Goal: Transaction & Acquisition: Purchase product/service

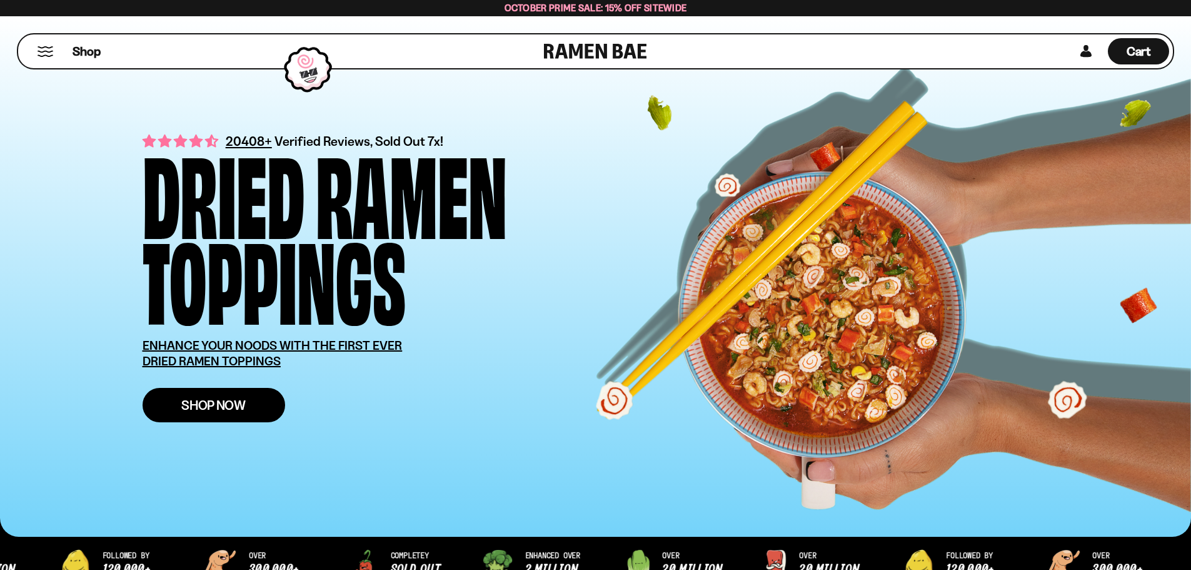
click at [244, 396] on link "Shop Now" at bounding box center [214, 405] width 143 height 34
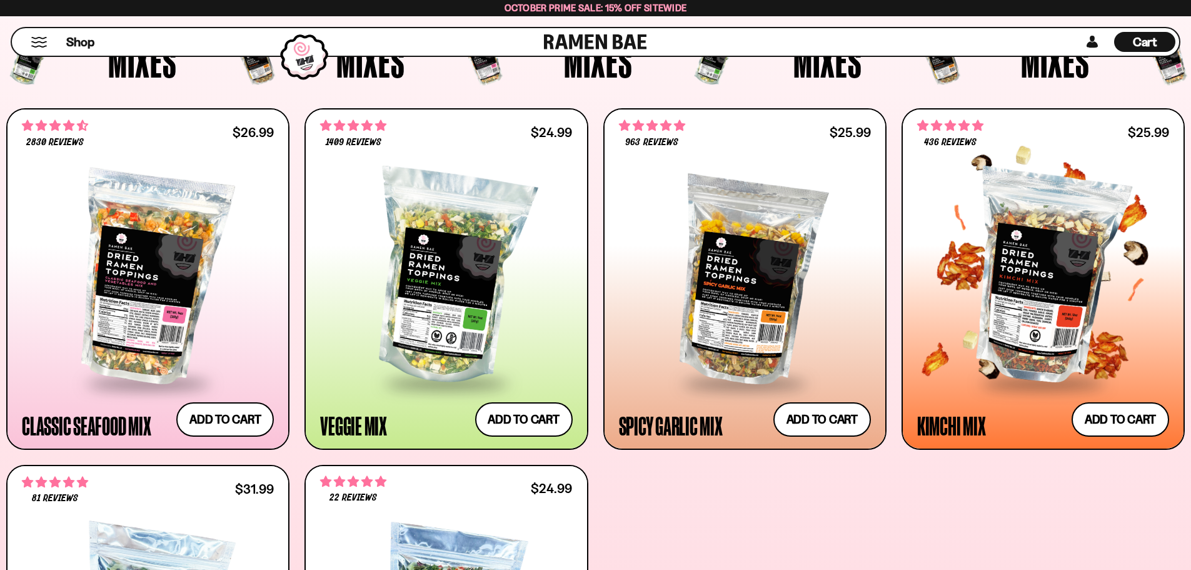
scroll to position [500, 0]
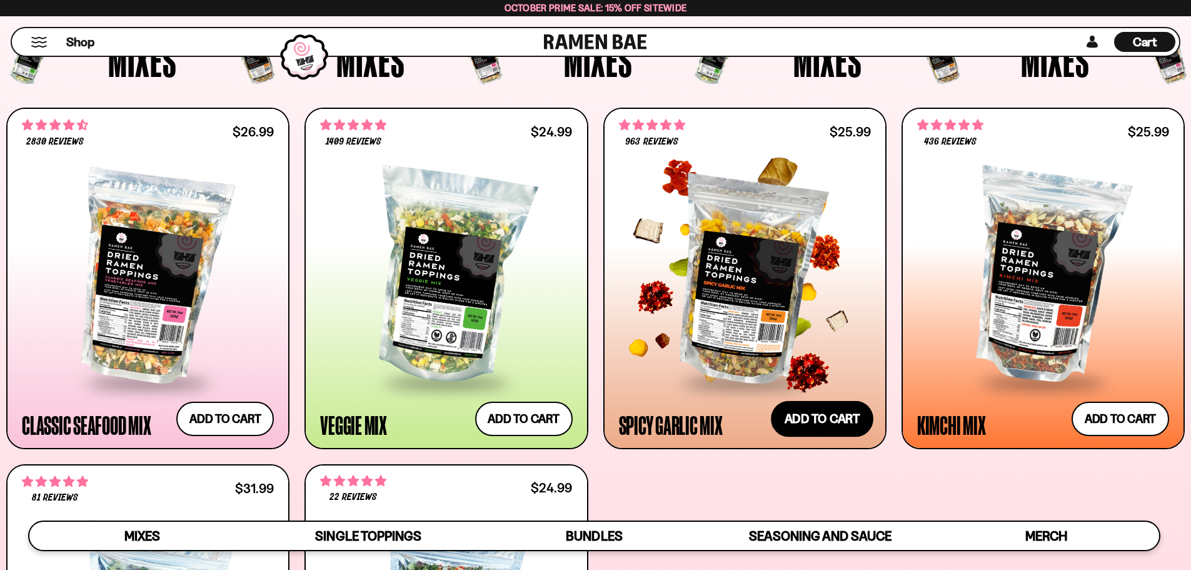
click at [845, 428] on button "Add to cart Add ― Regular price $25.99 Regular price Sale price $25.99 Unit pri…" at bounding box center [822, 418] width 103 height 36
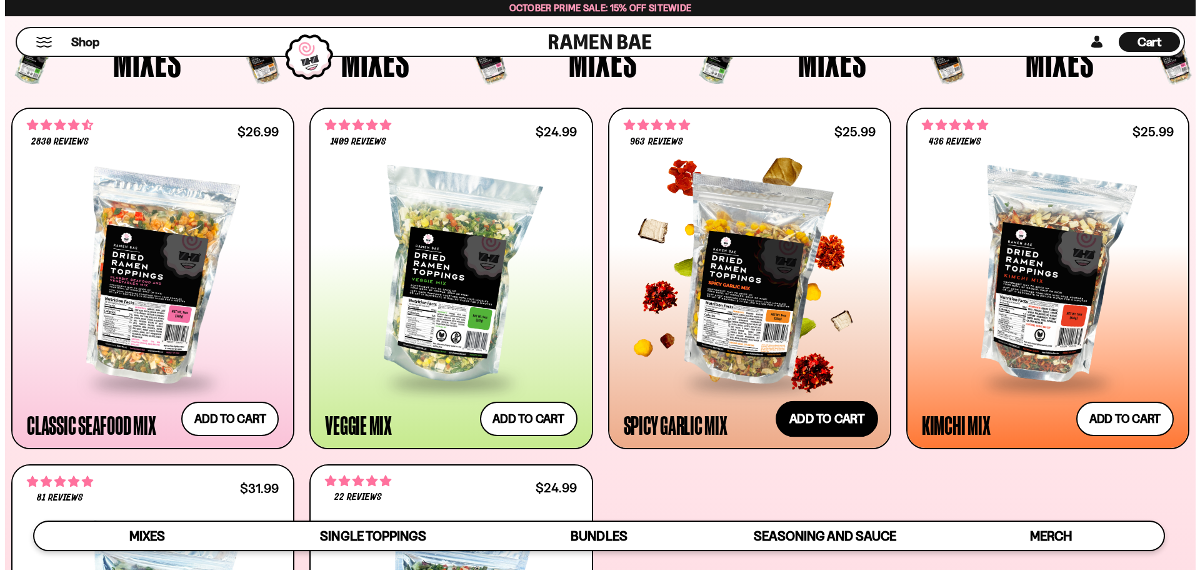
scroll to position [502, 0]
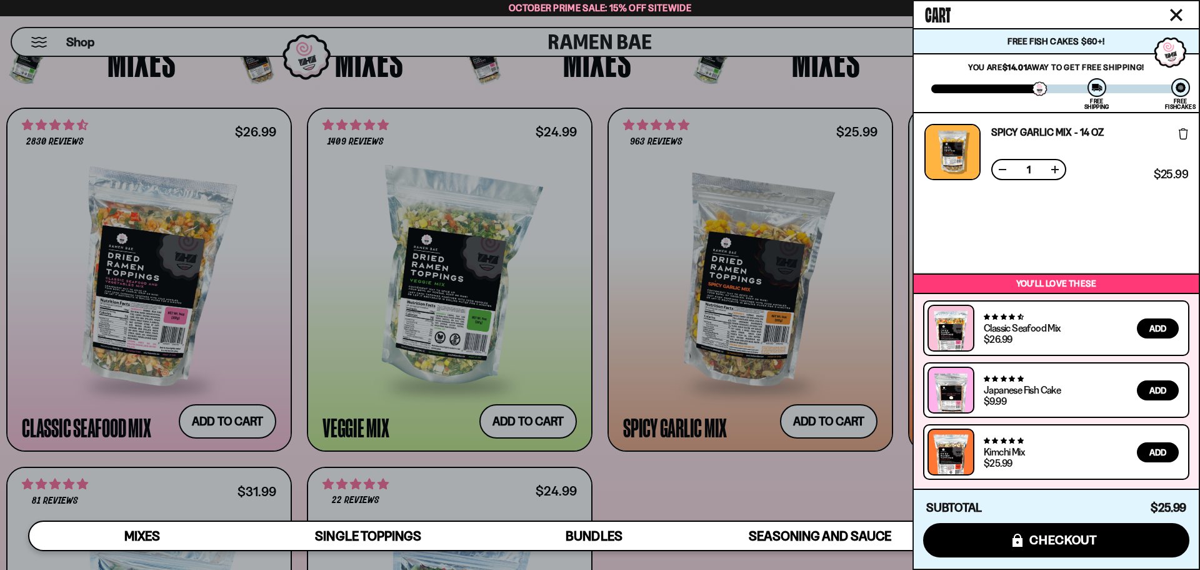
click at [717, 333] on div at bounding box center [600, 285] width 1200 height 570
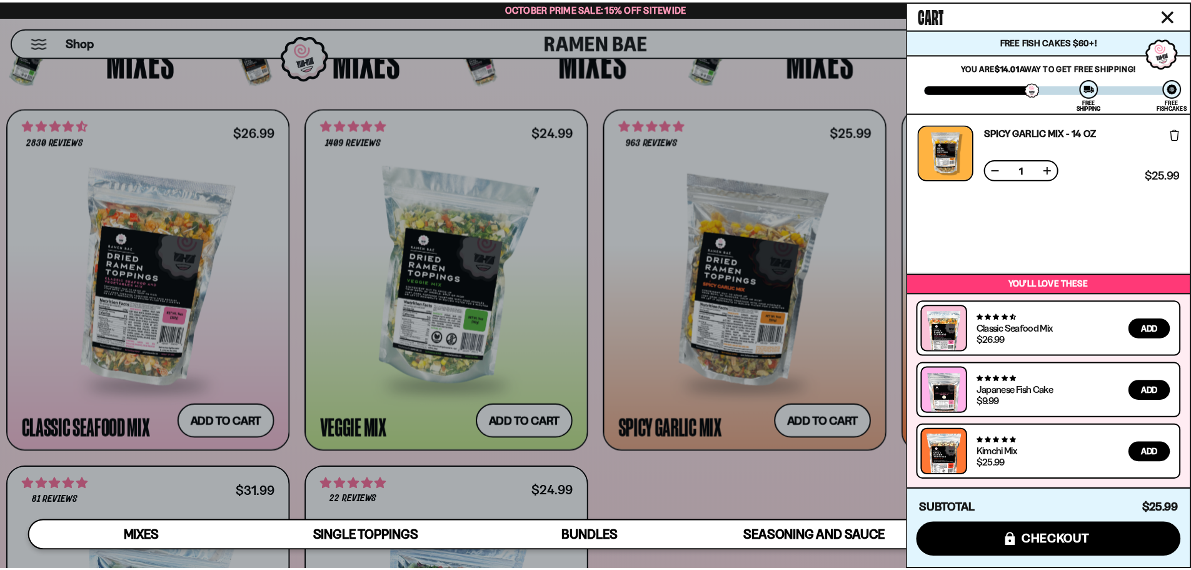
scroll to position [500, 0]
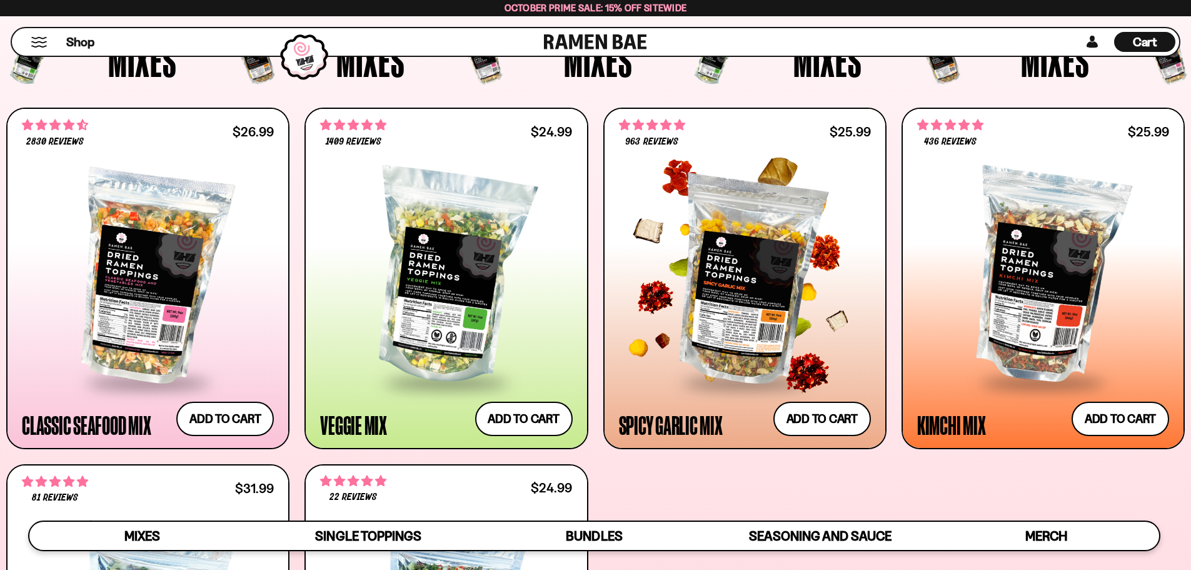
click at [717, 333] on div at bounding box center [745, 277] width 252 height 209
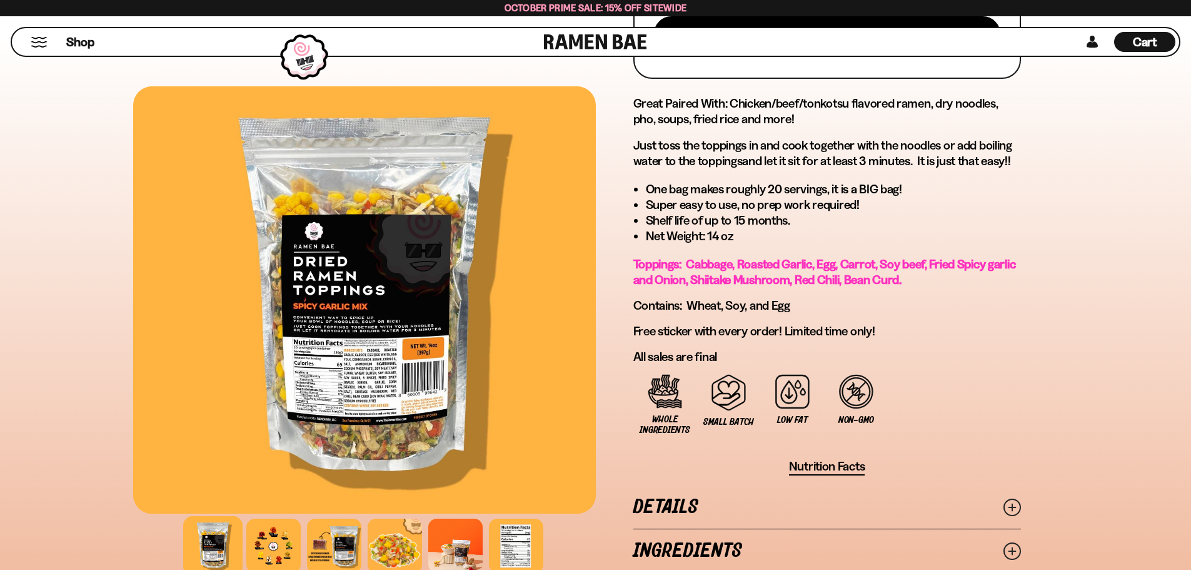
scroll to position [625, 0]
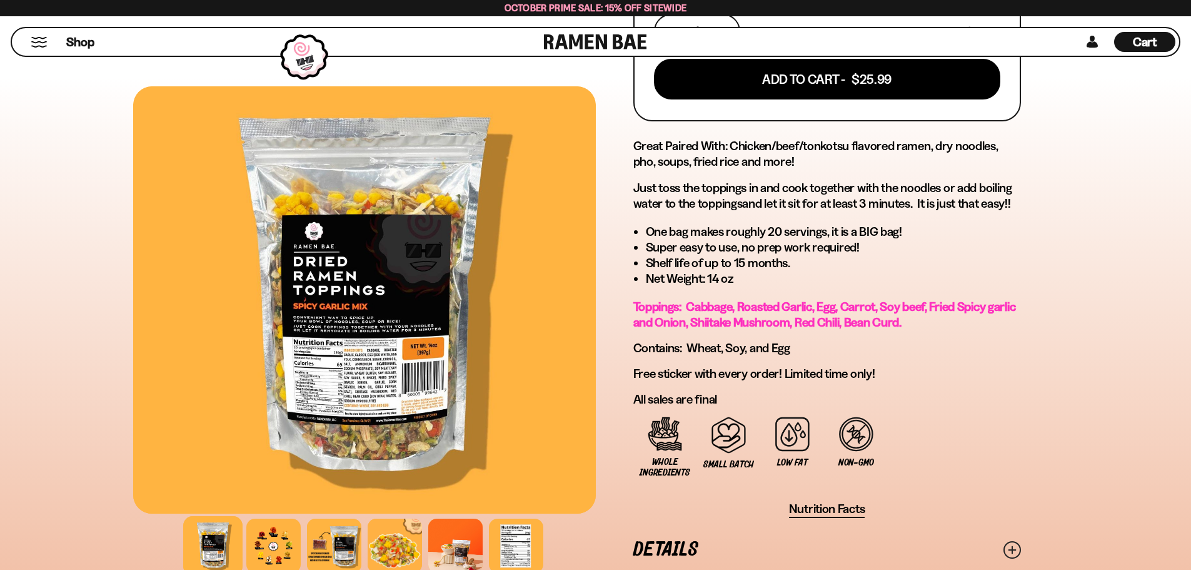
click at [423, 337] on div at bounding box center [364, 299] width 463 height 427
click at [240, 550] on div at bounding box center [212, 545] width 59 height 59
click at [253, 546] on div at bounding box center [273, 545] width 59 height 59
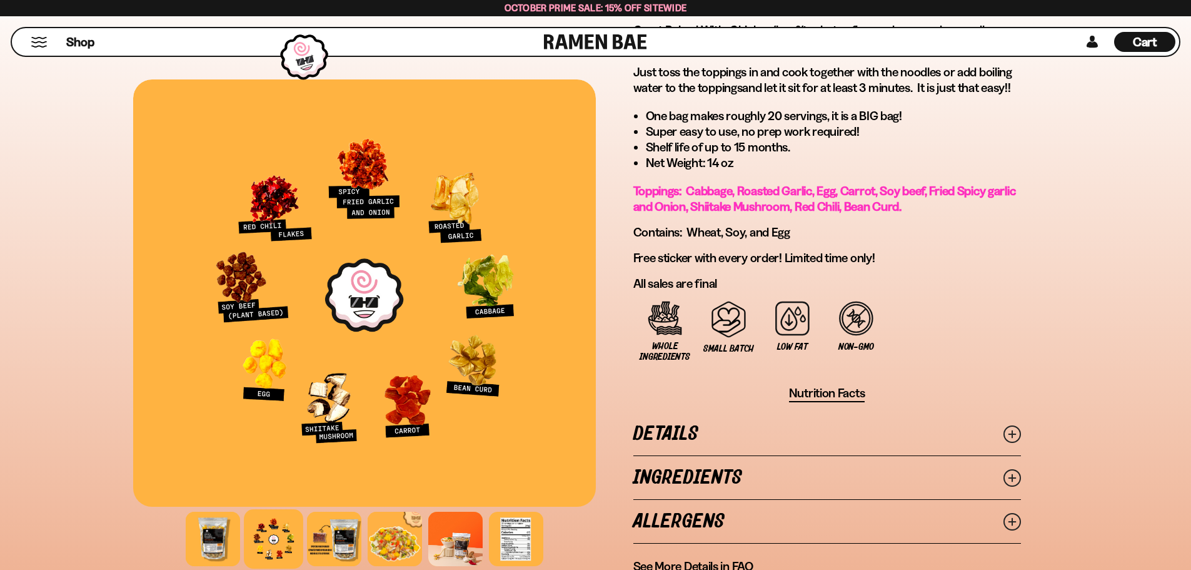
scroll to position [763, 0]
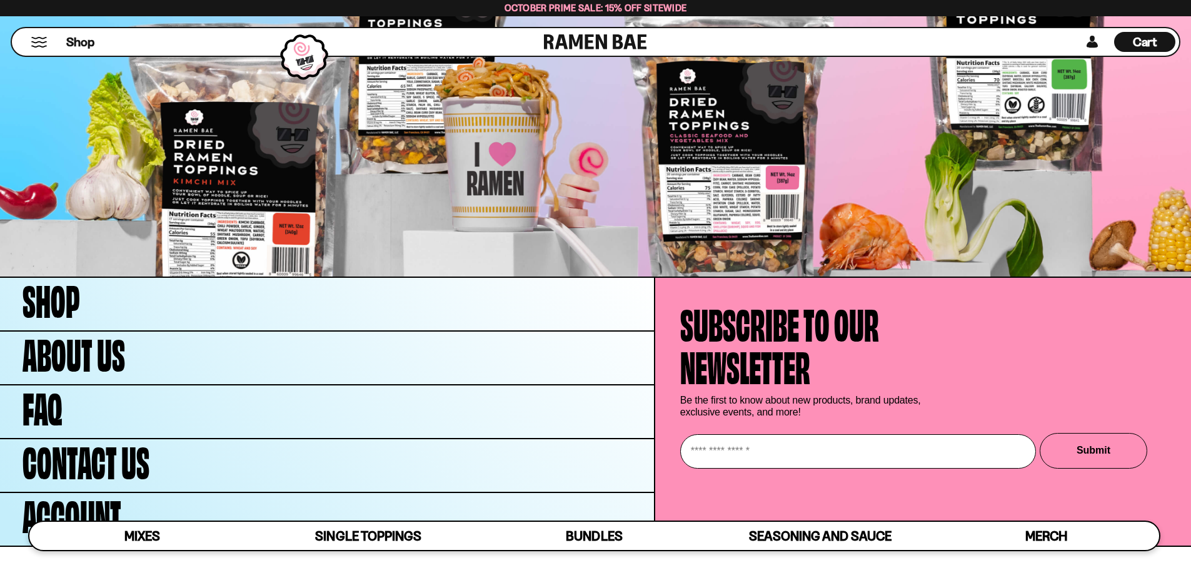
scroll to position [5017, 0]
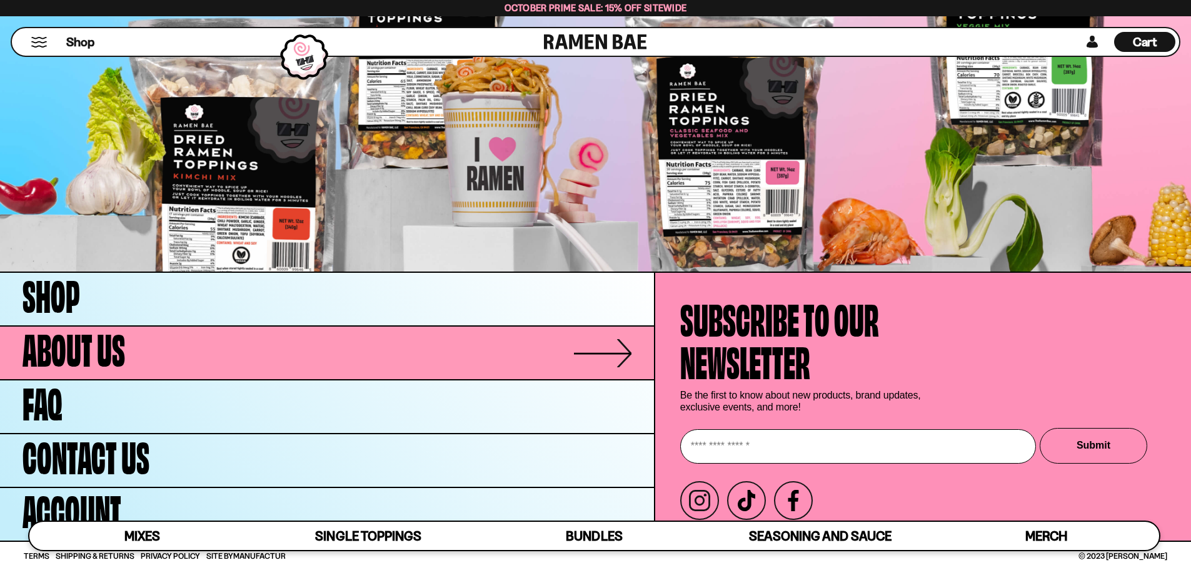
click at [139, 376] on link "About Us" at bounding box center [327, 352] width 654 height 53
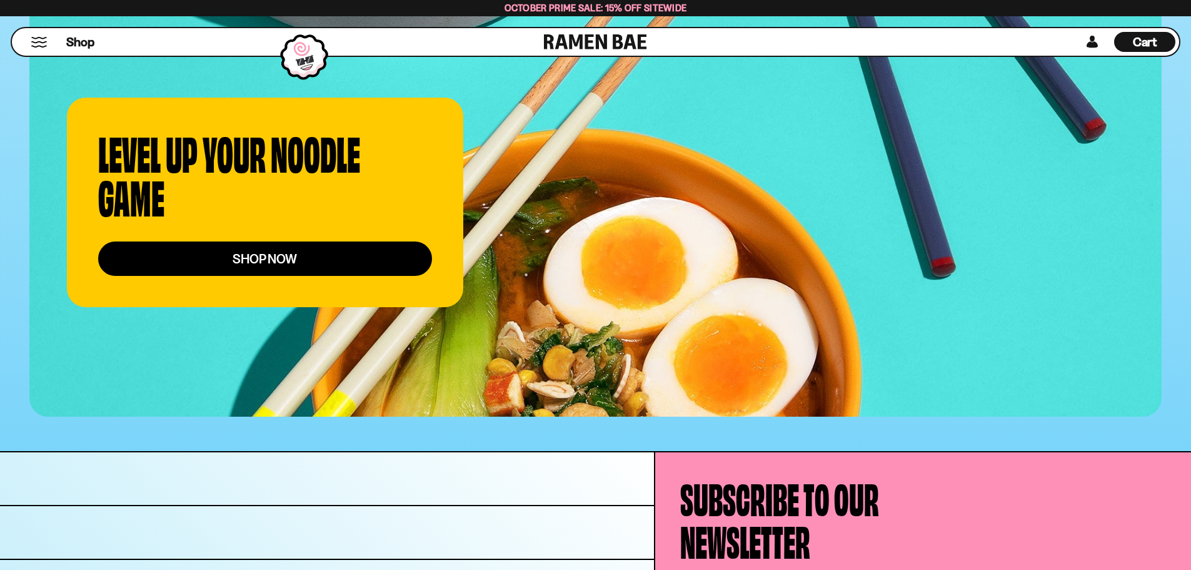
scroll to position [4832, 0]
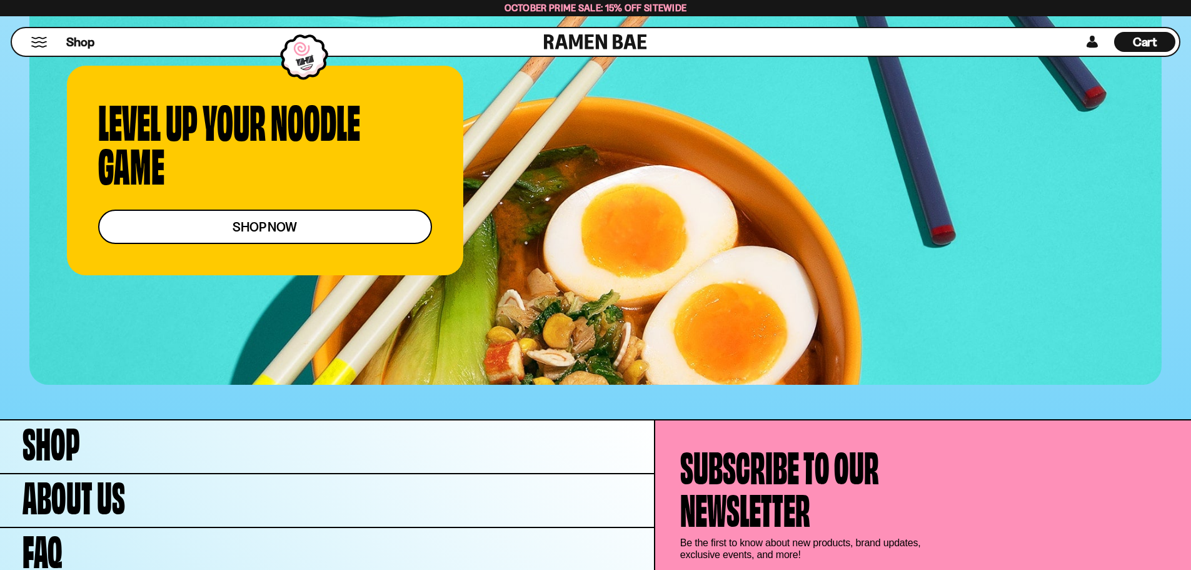
click at [355, 209] on link "shop now" at bounding box center [265, 226] width 334 height 34
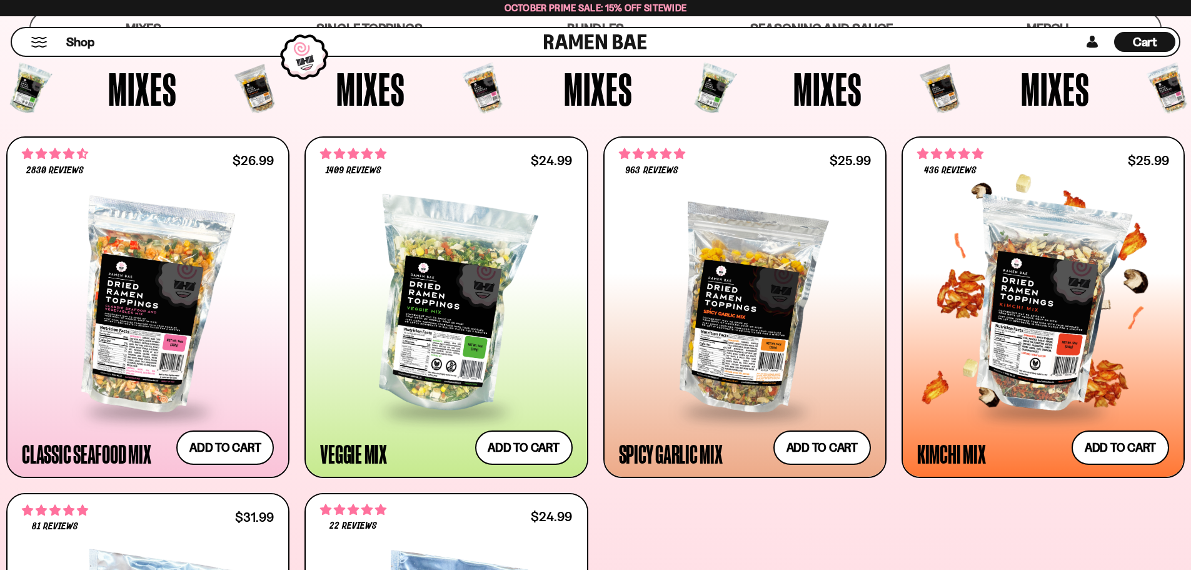
scroll to position [500, 0]
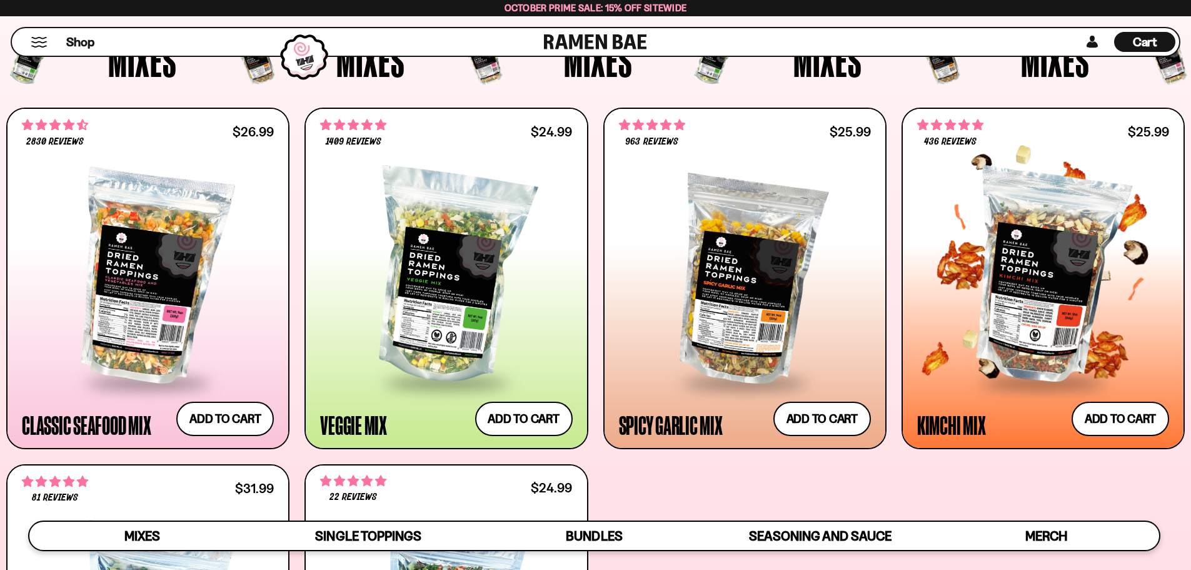
click at [1035, 281] on div at bounding box center [1043, 277] width 252 height 209
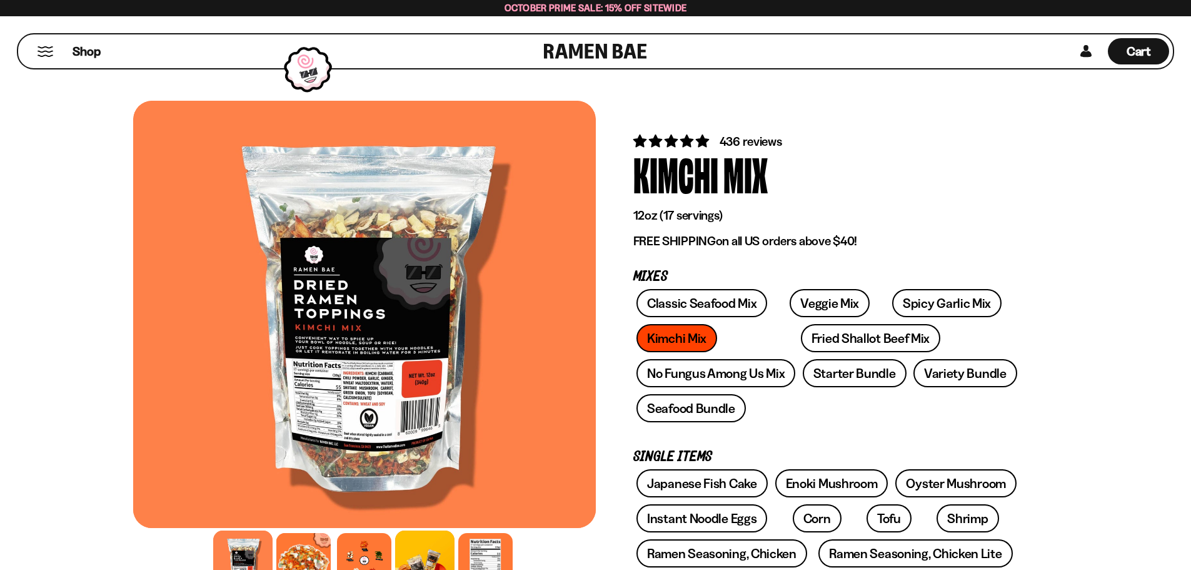
click at [420, 553] on div at bounding box center [424, 559] width 59 height 59
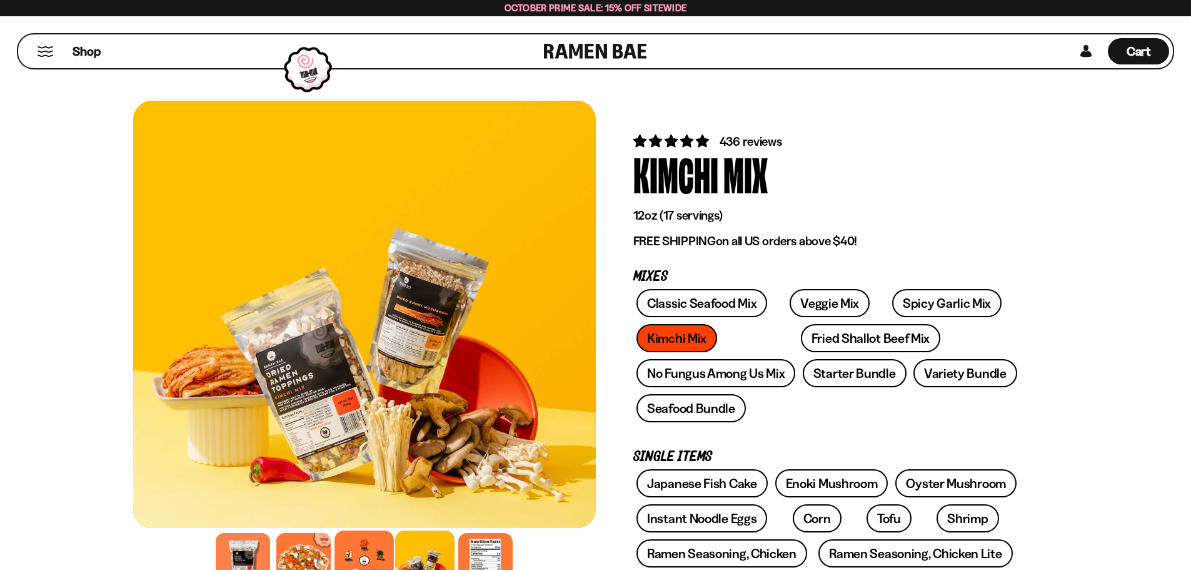
click at [372, 553] on div at bounding box center [363, 559] width 59 height 59
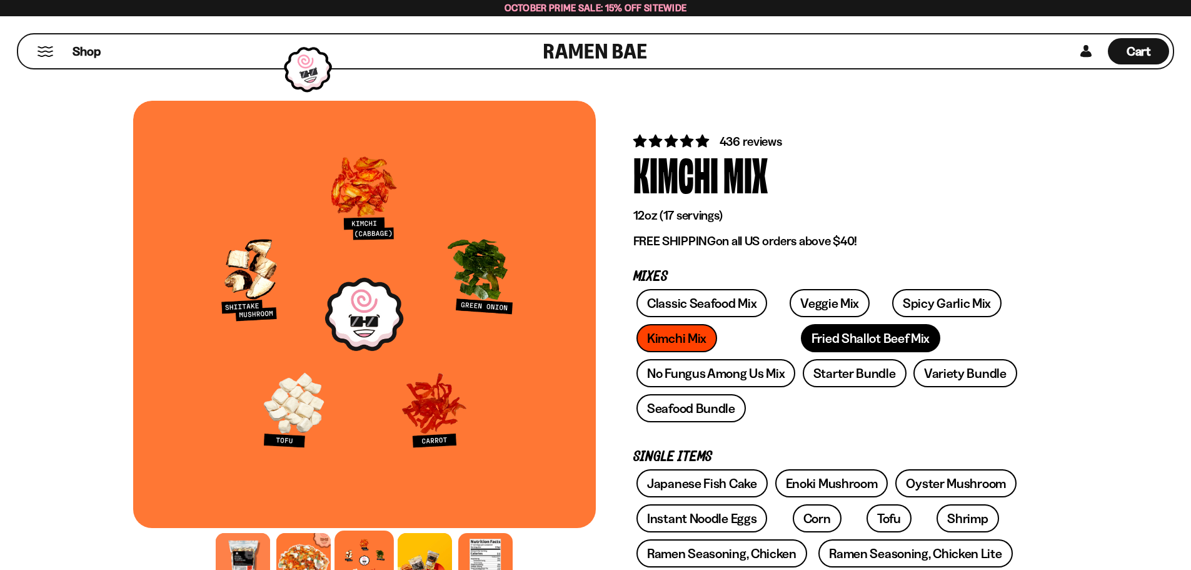
click at [801, 336] on link "Fried Shallot Beef Mix" at bounding box center [870, 338] width 139 height 28
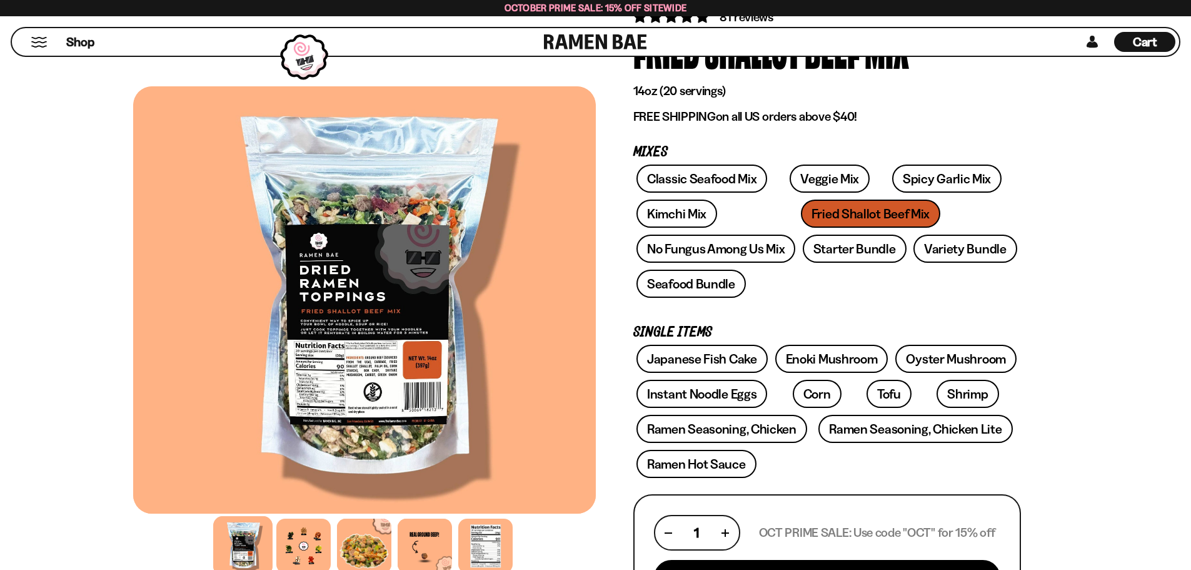
scroll to position [125, 0]
click at [298, 536] on div at bounding box center [303, 545] width 59 height 59
